Goal: Transaction & Acquisition: Book appointment/travel/reservation

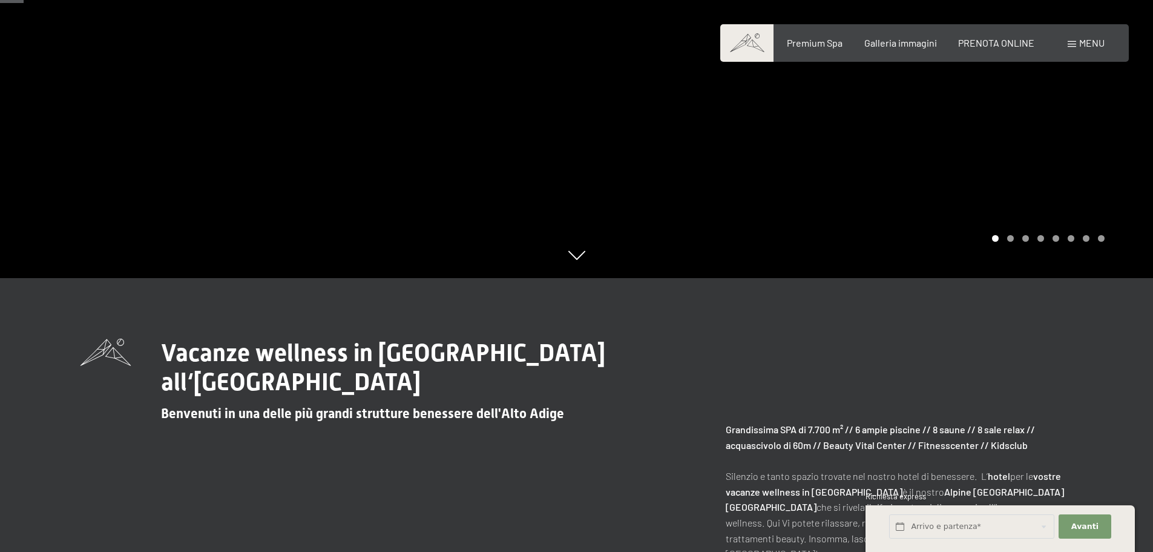
scroll to position [182, 0]
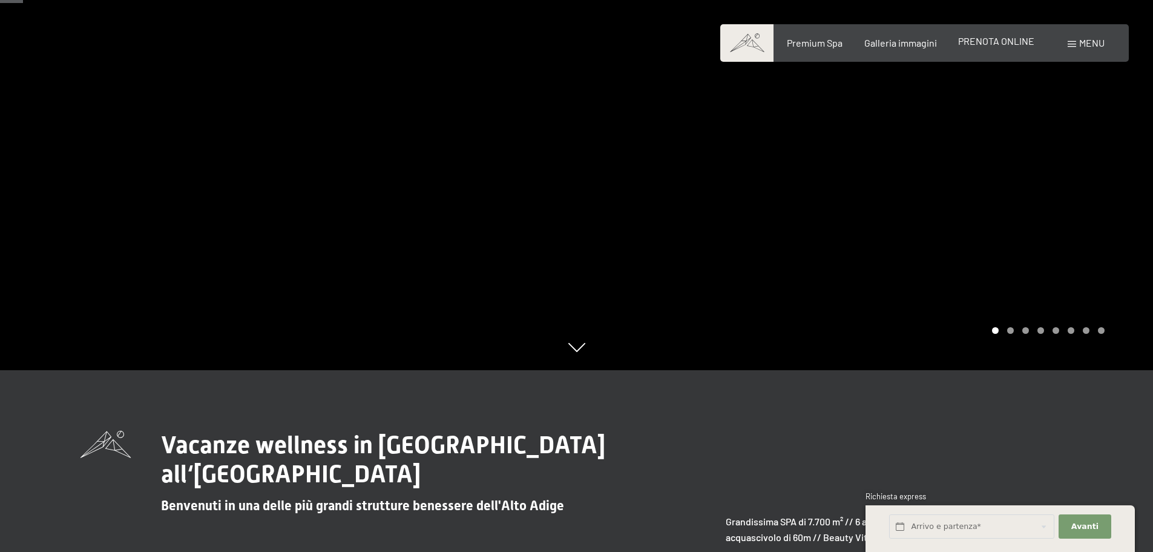
click at [1007, 44] on span "PRENOTA ONLINE" at bounding box center [996, 41] width 76 height 12
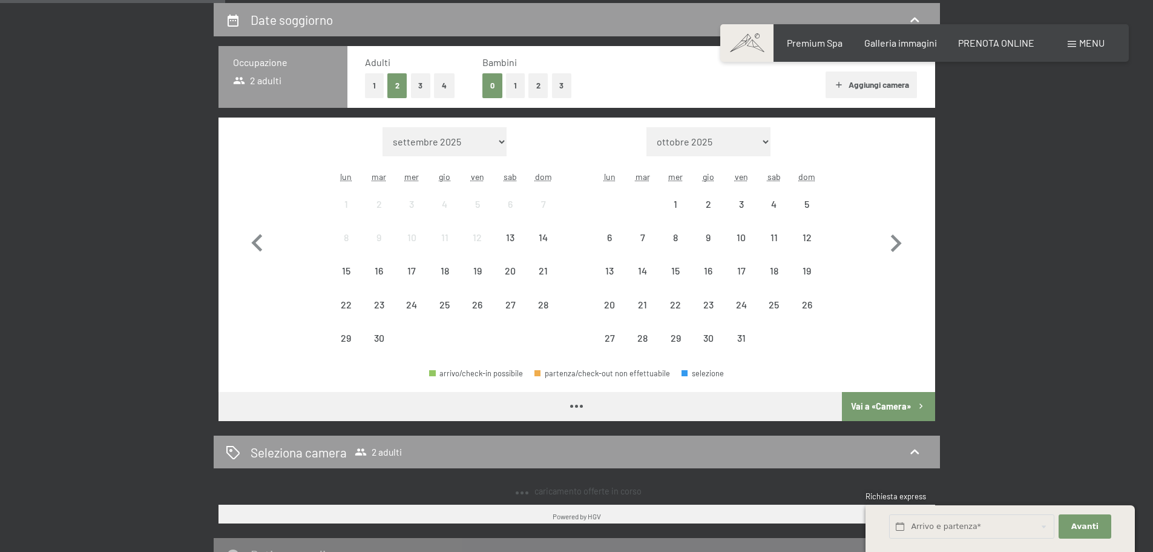
scroll to position [303, 0]
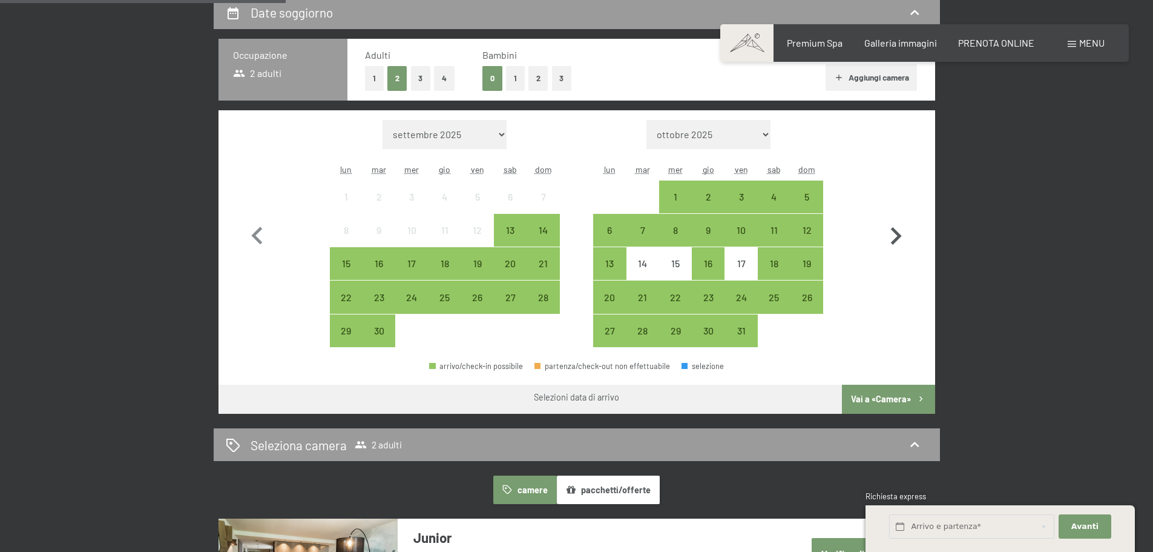
click at [894, 233] on icon "button" at bounding box center [896, 236] width 35 height 35
select select "[DATE]"
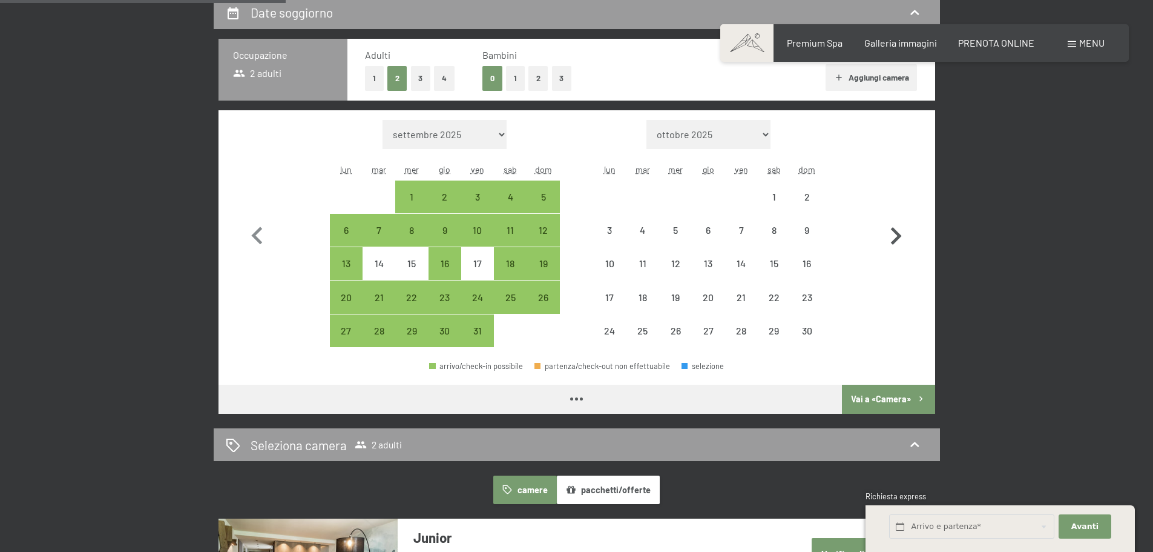
click at [894, 233] on icon "button" at bounding box center [896, 236] width 35 height 35
select select "[DATE]"
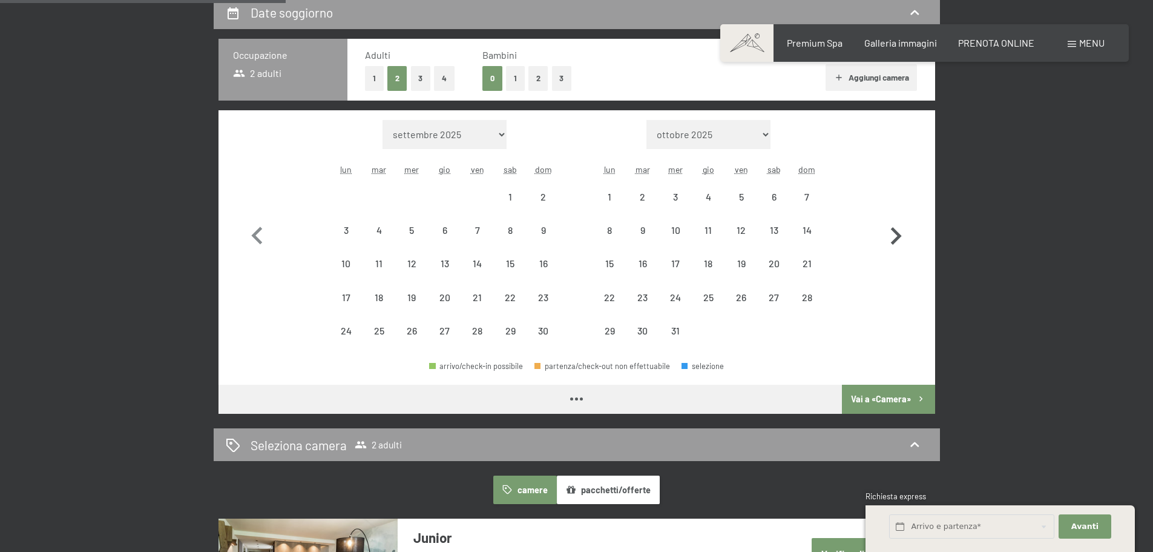
click at [894, 233] on icon "button" at bounding box center [896, 236] width 35 height 35
select select "2026-02-01"
select select "2026-03-01"
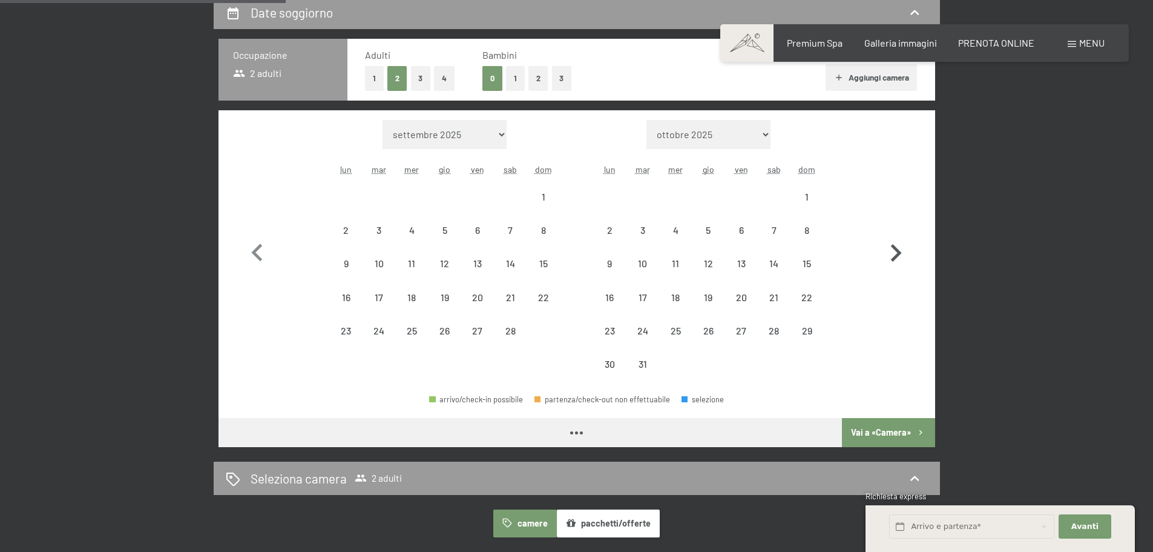
click at [894, 233] on button "button" at bounding box center [896, 250] width 35 height 261
click at [894, 236] on icon "button" at bounding box center [896, 253] width 35 height 35
select select "2026-05-01"
select select "2026-06-01"
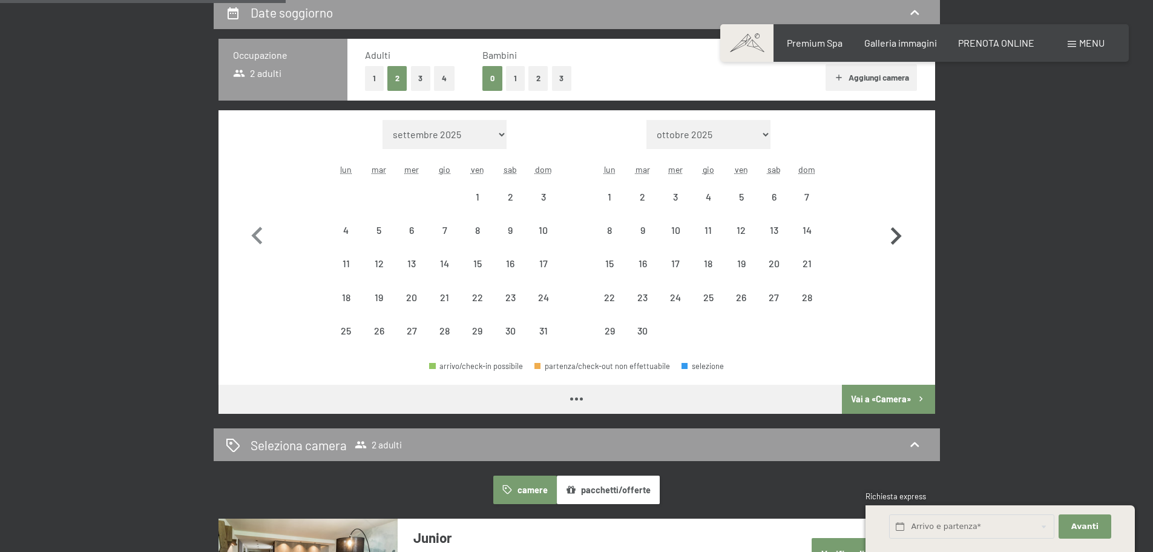
click at [894, 233] on icon "button" at bounding box center [896, 236] width 35 height 35
select select "2026-06-01"
select select "2026-07-01"
select select "2026-06-01"
select select "2026-07-01"
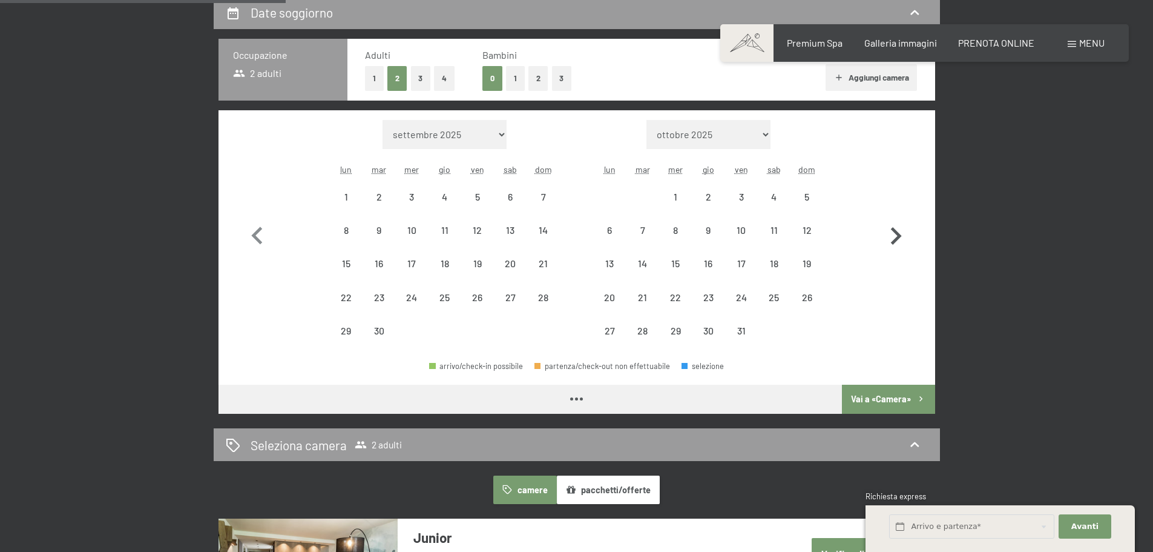
click at [894, 233] on icon "button" at bounding box center [896, 236] width 35 height 35
select select "2026-07-01"
select select "2026-08-01"
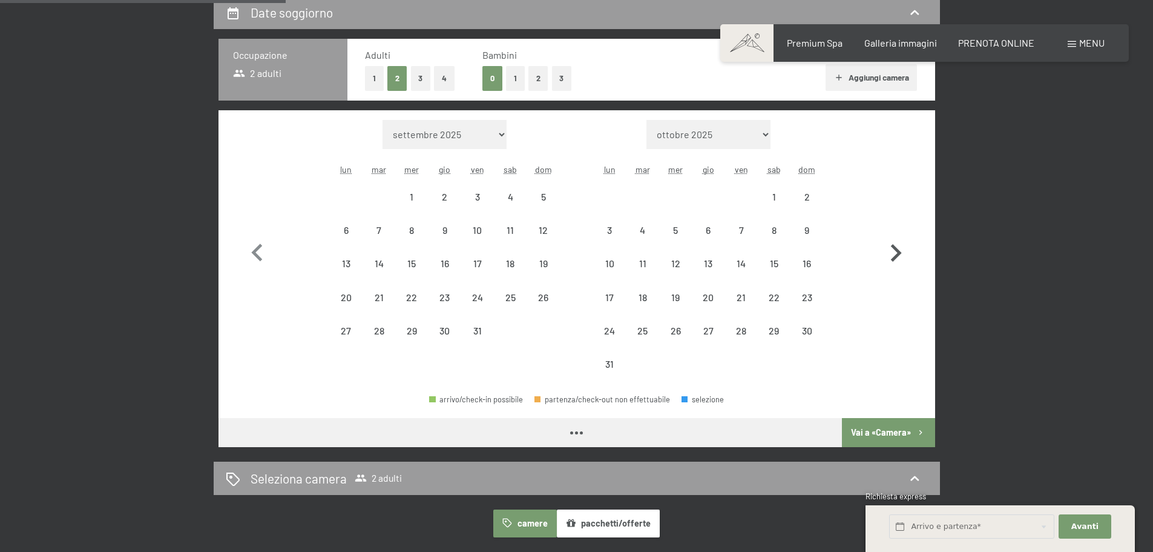
select select "2026-07-01"
select select "2026-08-01"
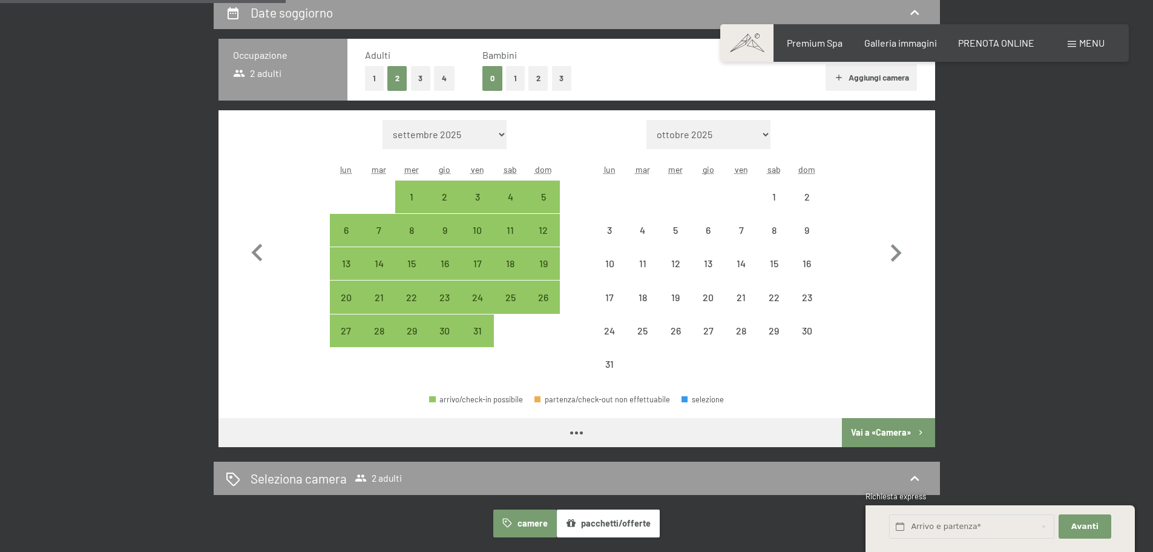
select select "2026-07-01"
select select "2026-08-01"
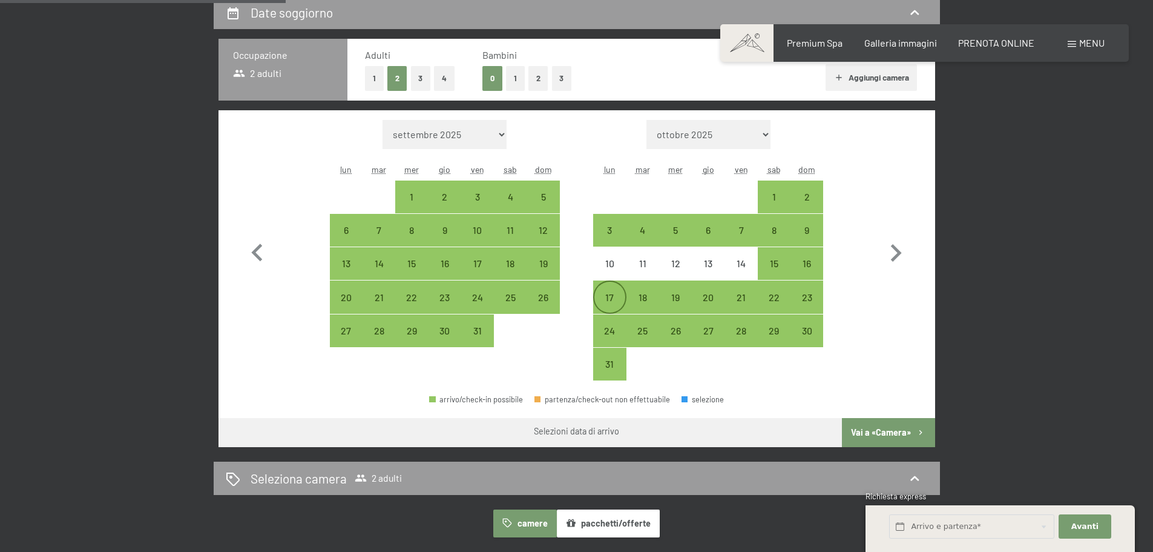
click at [610, 299] on div "17" at bounding box center [610, 307] width 30 height 30
select select "2026-07-01"
select select "2026-08-01"
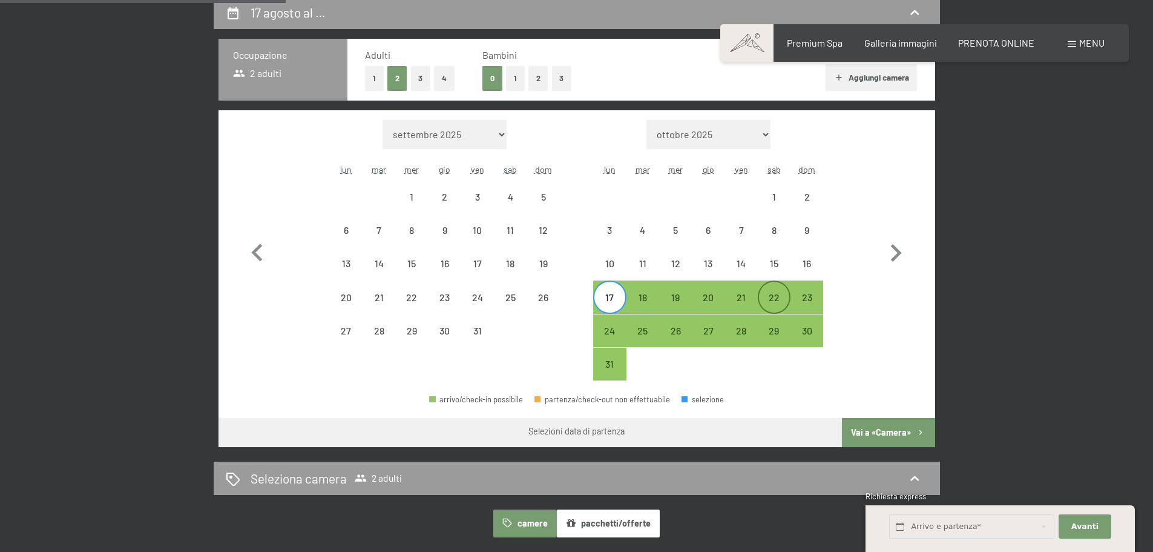
click at [772, 296] on div "22" at bounding box center [774, 307] width 30 height 30
select select "2026-07-01"
select select "2026-08-01"
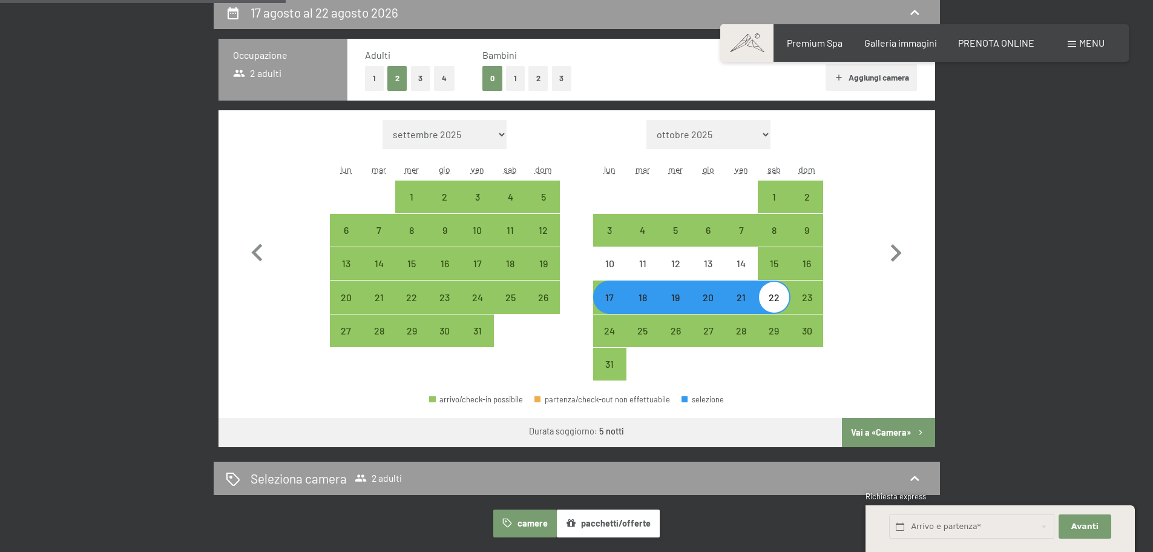
click at [882, 428] on button "Vai a «Camera»" at bounding box center [888, 432] width 93 height 29
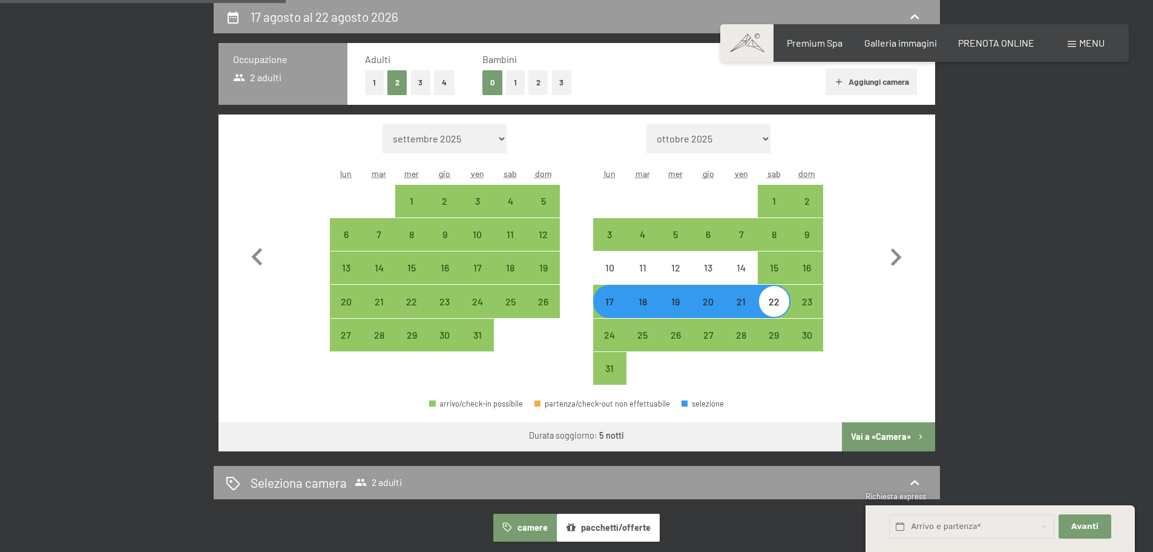
select select "2026-07-01"
select select "2026-08-01"
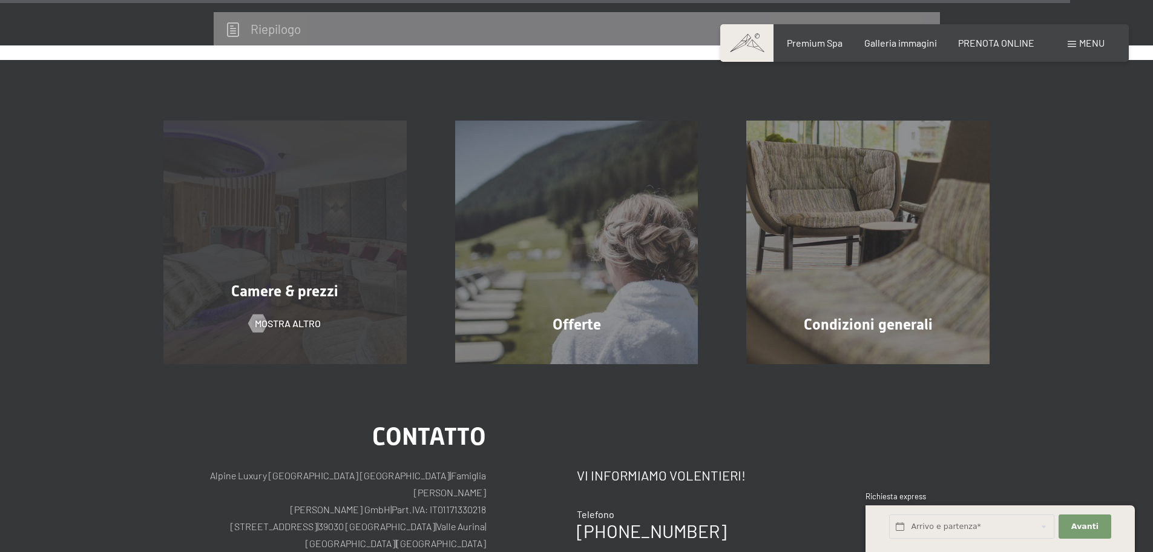
scroll to position [3629, 0]
